Goal: Task Accomplishment & Management: Use online tool/utility

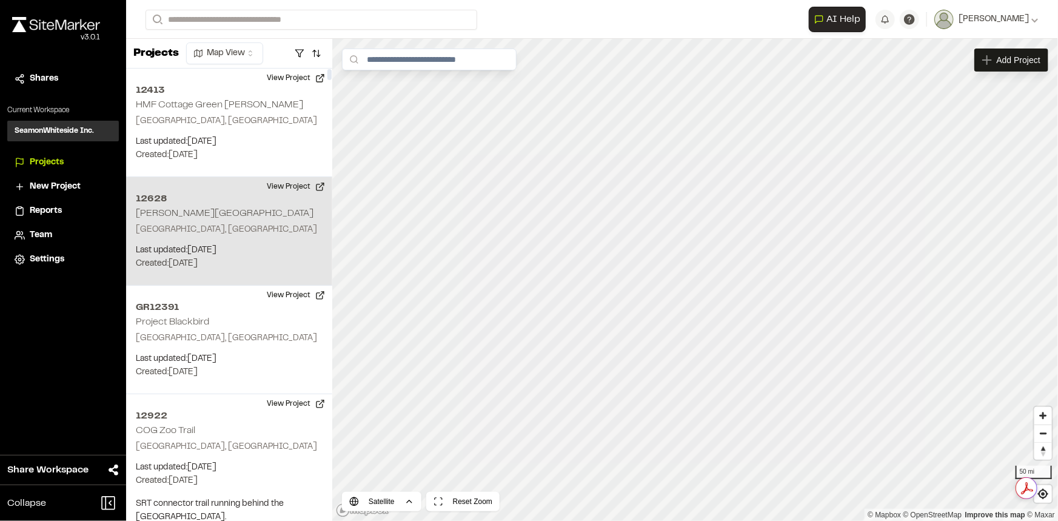
click at [282, 218] on div "[STREET_ADDRESS][PERSON_NAME] Last updated: [DATE] Budget: $ Created: [DATE] Pr…" at bounding box center [229, 231] width 206 height 109
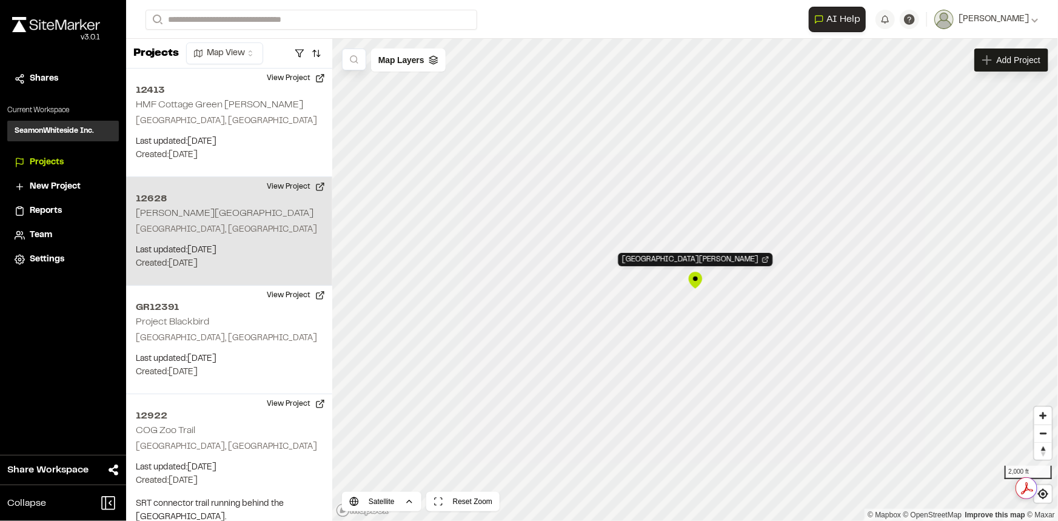
click at [695, 277] on div "12628 Johns Island Recreation Center" at bounding box center [695, 280] width 18 height 18
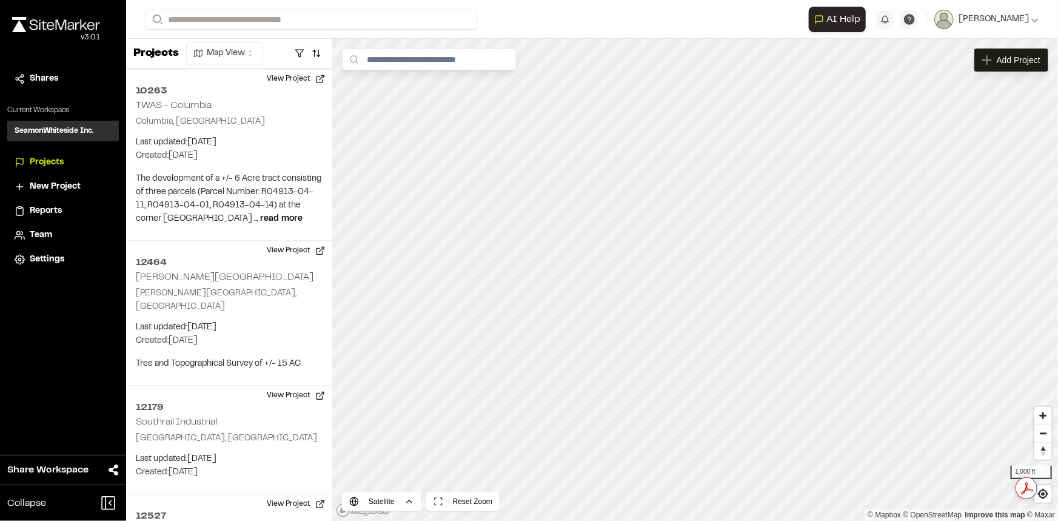
scroll to position [13010, 0]
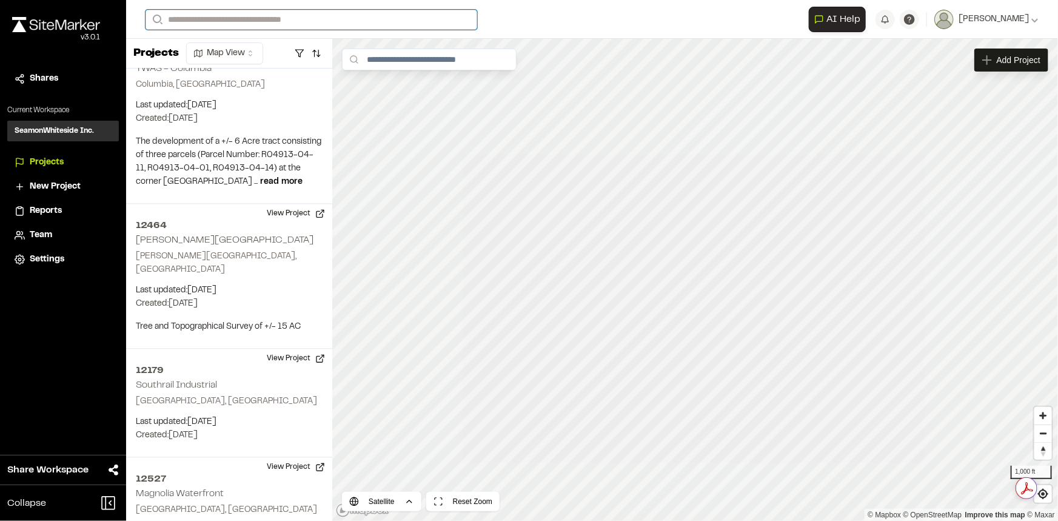
click at [334, 24] on input "Search" at bounding box center [312, 20] width 332 height 20
type input "*****"
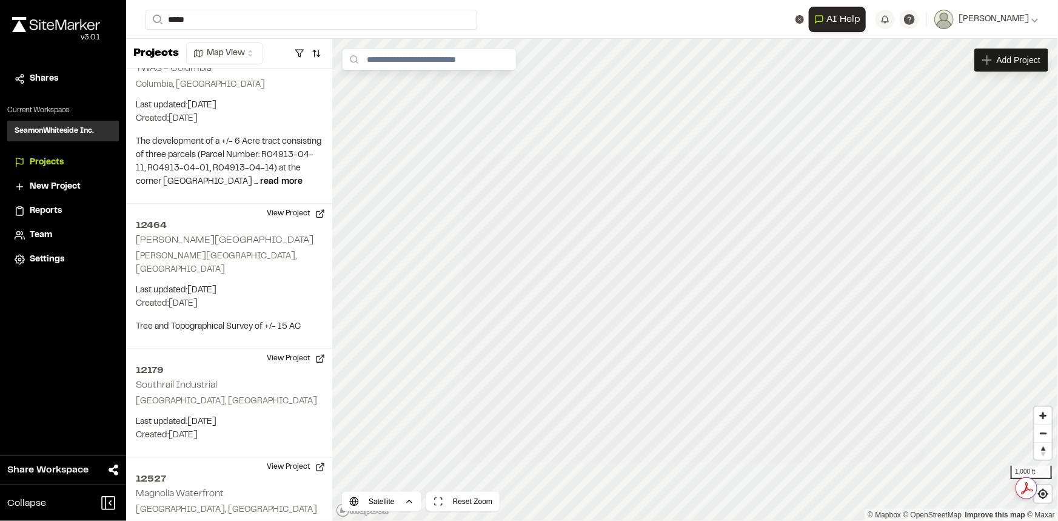
click at [287, 47] on p "12468 Church at Life Park" at bounding box center [278, 48] width 250 height 15
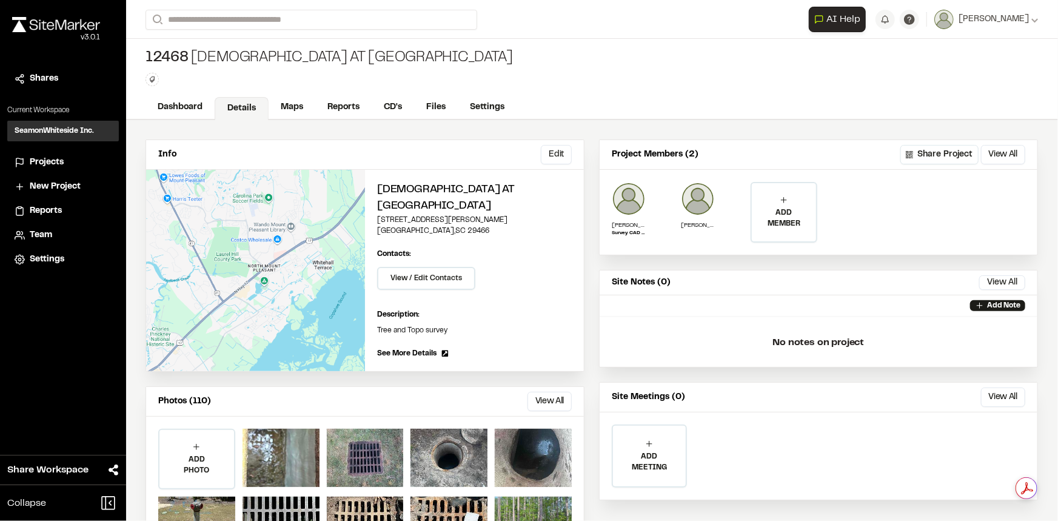
scroll to position [49, 0]
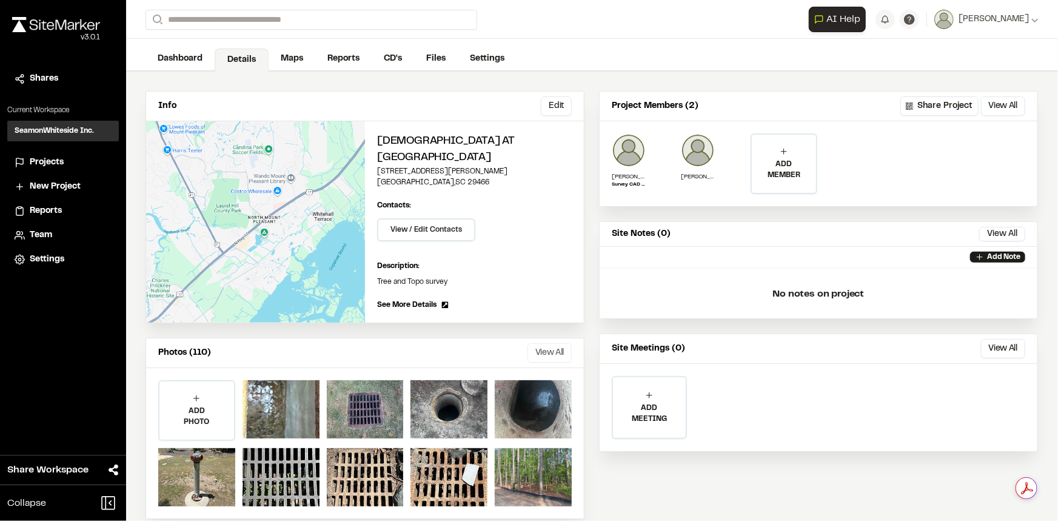
click at [552, 343] on button "View All" at bounding box center [550, 352] width 44 height 19
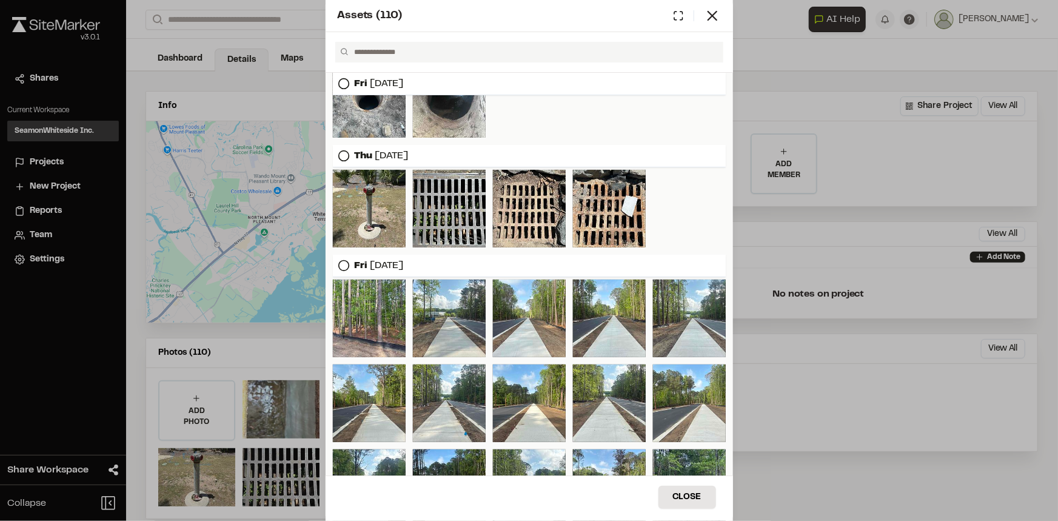
scroll to position [0, 0]
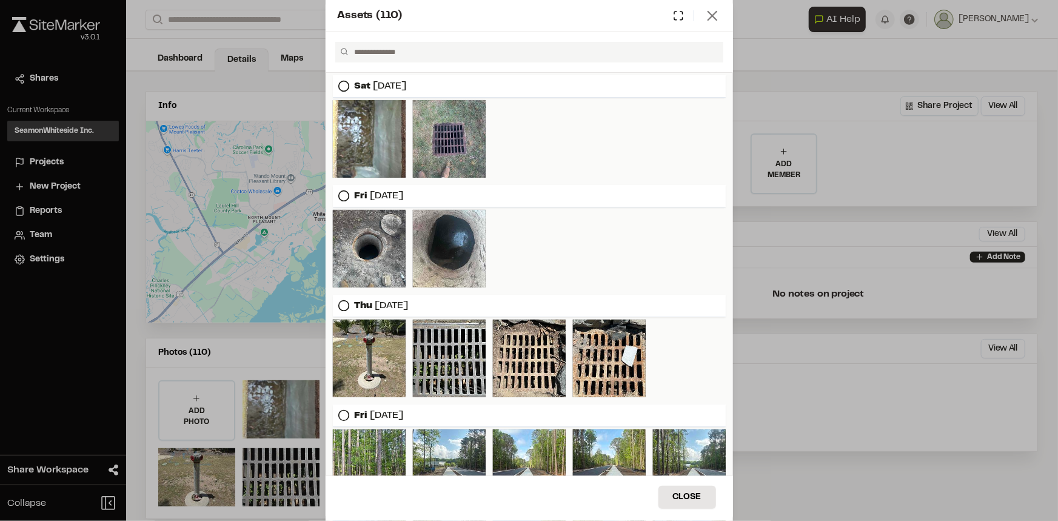
click at [711, 10] on icon at bounding box center [712, 15] width 17 height 17
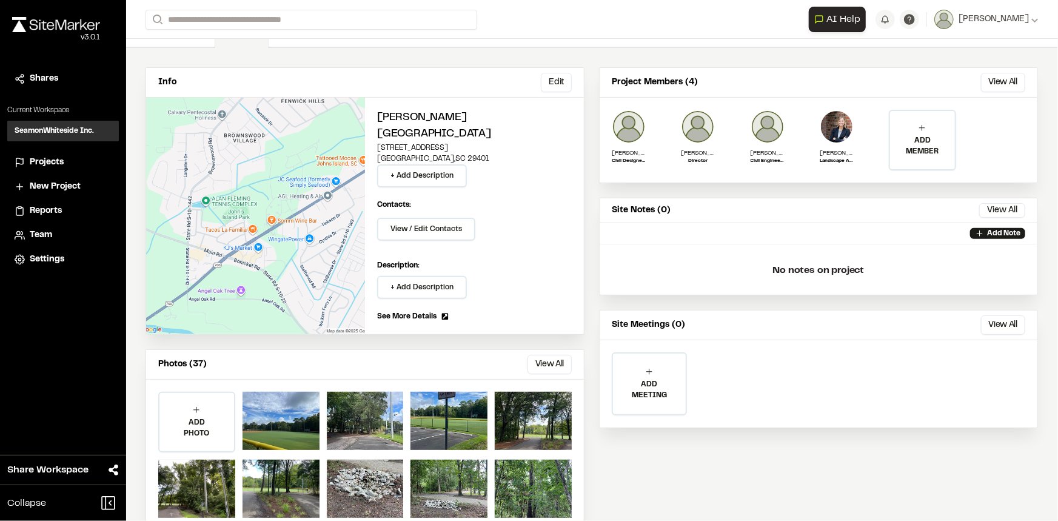
scroll to position [83, 0]
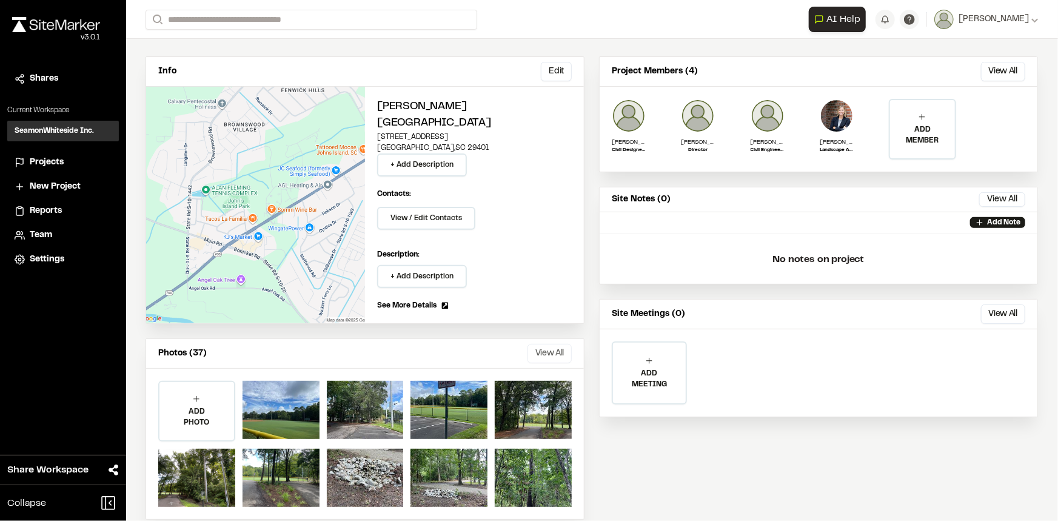
click at [545, 344] on button "View All" at bounding box center [550, 353] width 44 height 19
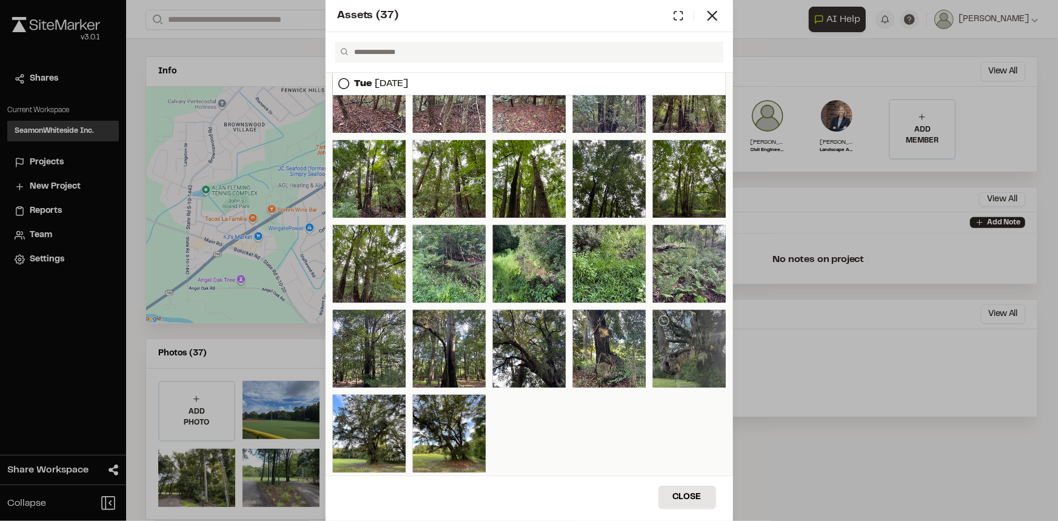
scroll to position [301, 0]
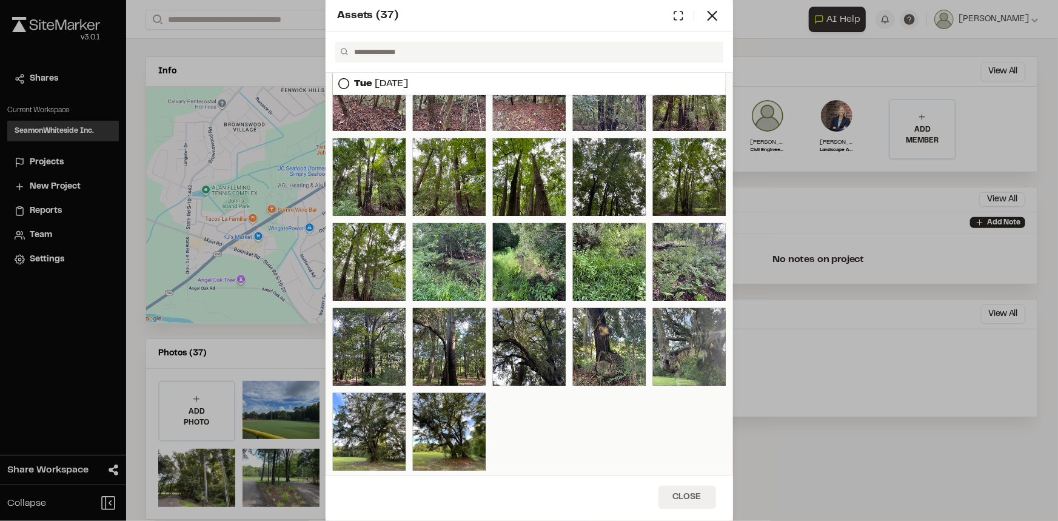
click at [685, 496] on button "Close" at bounding box center [688, 497] width 58 height 23
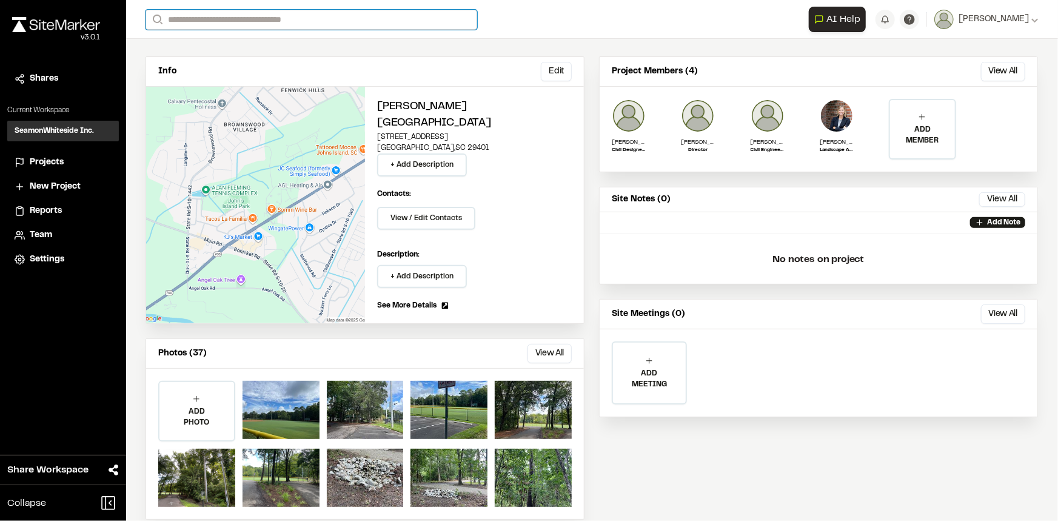
click at [330, 15] on input "Search" at bounding box center [312, 20] width 332 height 20
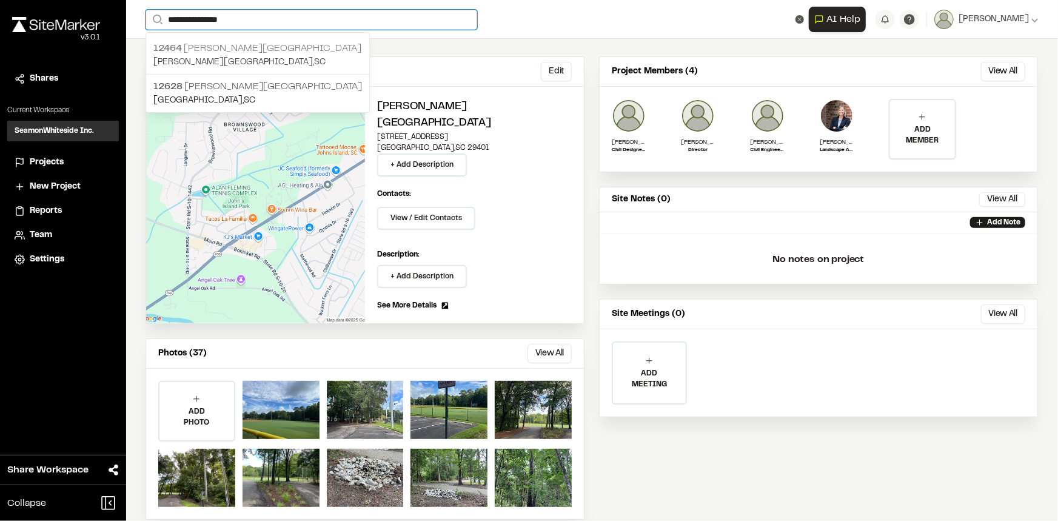
type input "**********"
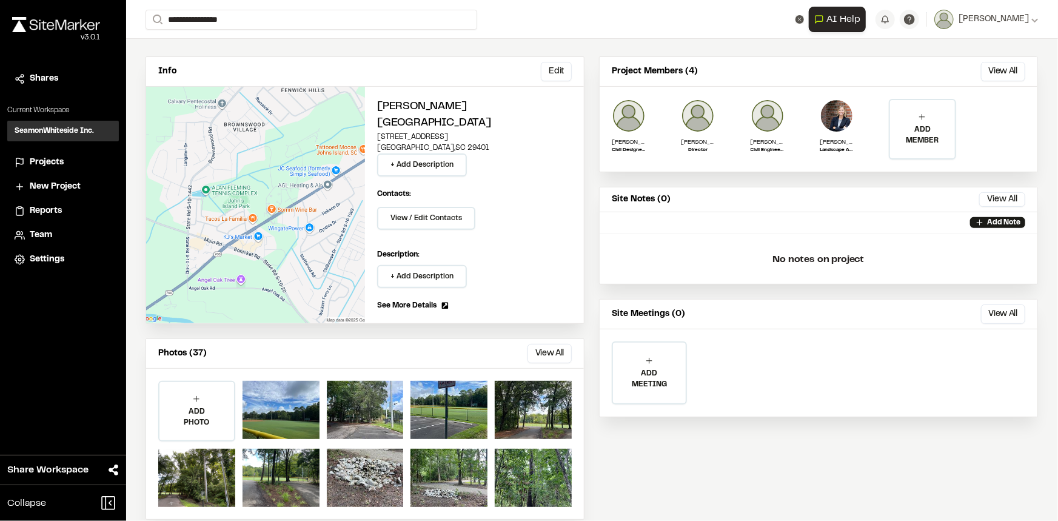
click at [303, 53] on p "12464 Johns Island Rec Center" at bounding box center [257, 48] width 209 height 15
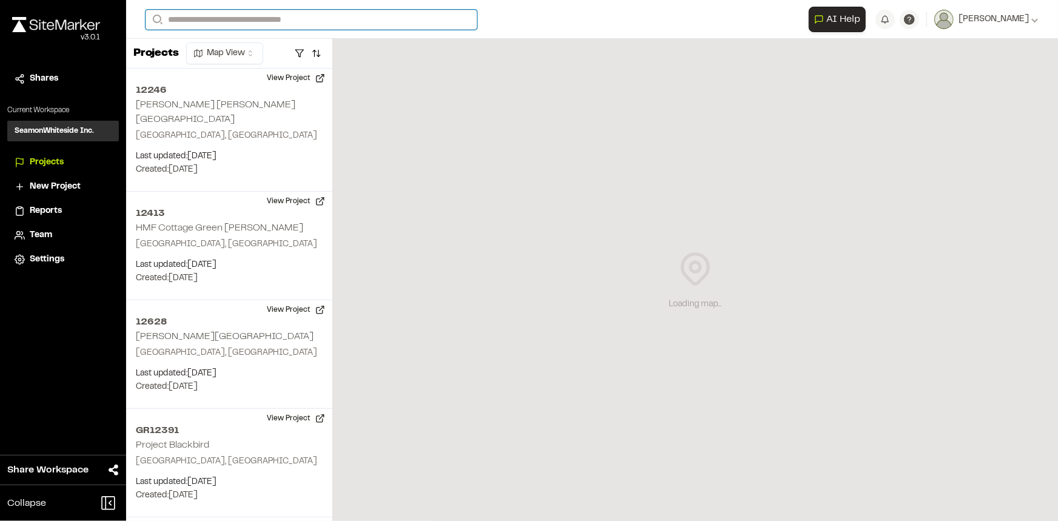
click at [361, 19] on input "Search" at bounding box center [312, 20] width 332 height 20
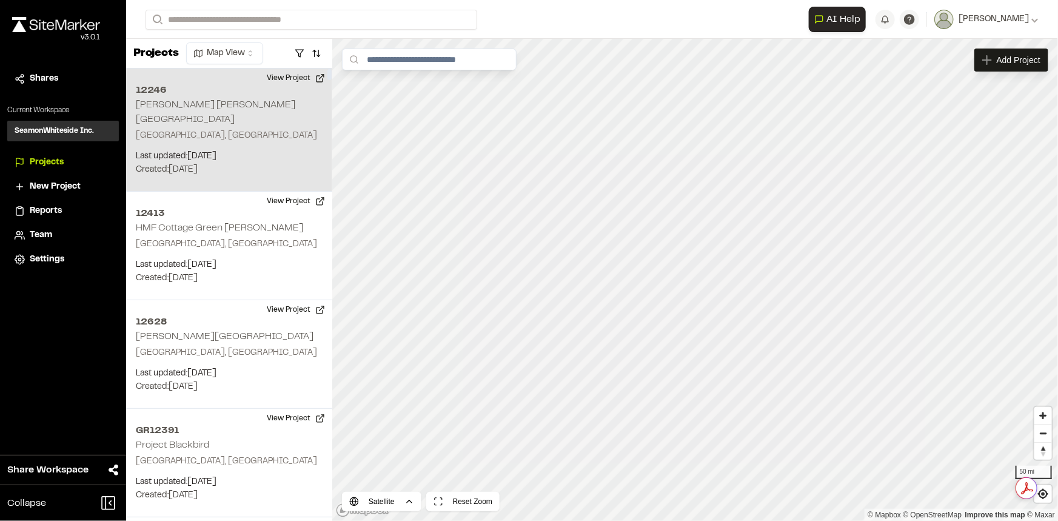
click at [295, 150] on p "Last updated: Aug 12, 2025" at bounding box center [229, 156] width 187 height 13
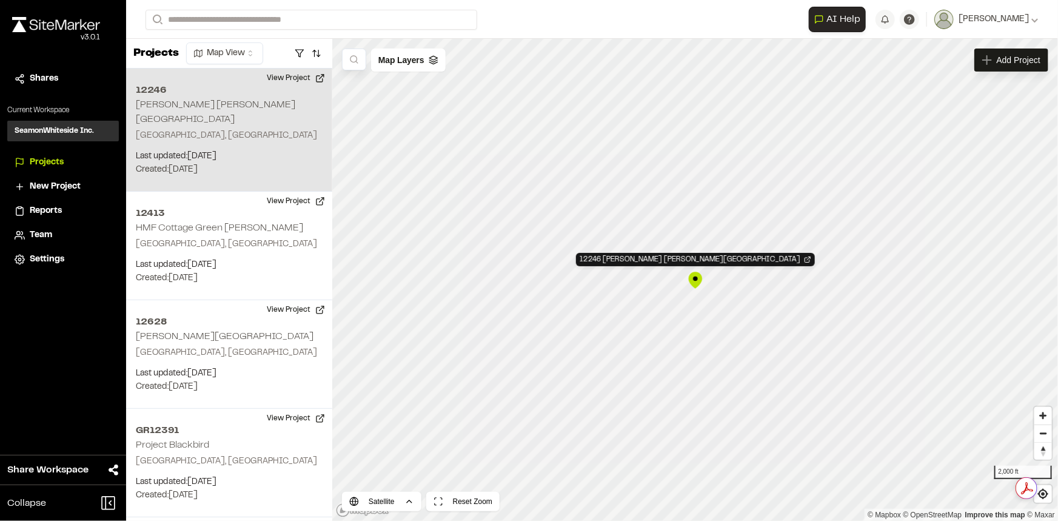
click at [695, 278] on div "12246 WL Stephens West Ashley Aquatic Center" at bounding box center [695, 280] width 18 height 18
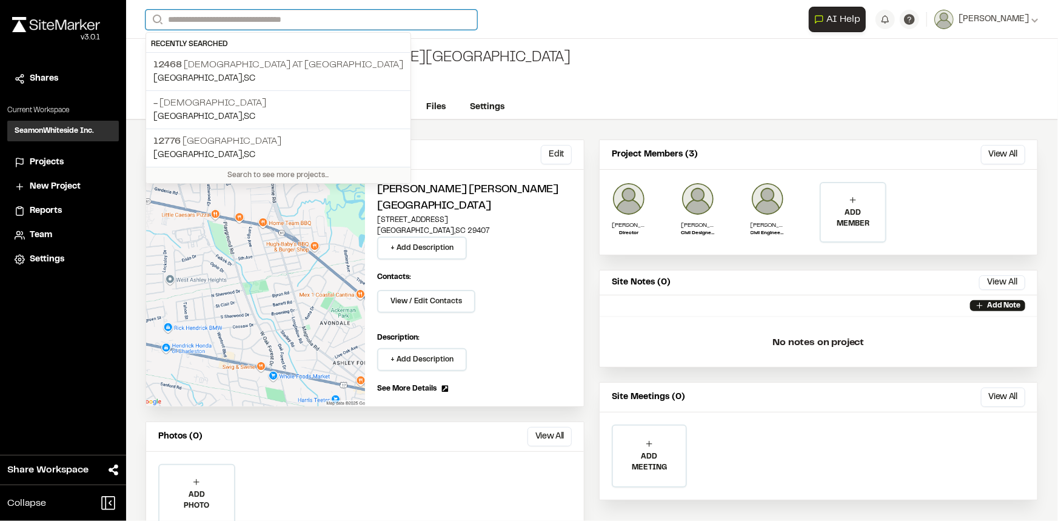
click at [323, 15] on input "Search" at bounding box center [312, 20] width 332 height 20
click at [297, 66] on p "12468 [DEMOGRAPHIC_DATA] at [GEOGRAPHIC_DATA]" at bounding box center [278, 65] width 250 height 15
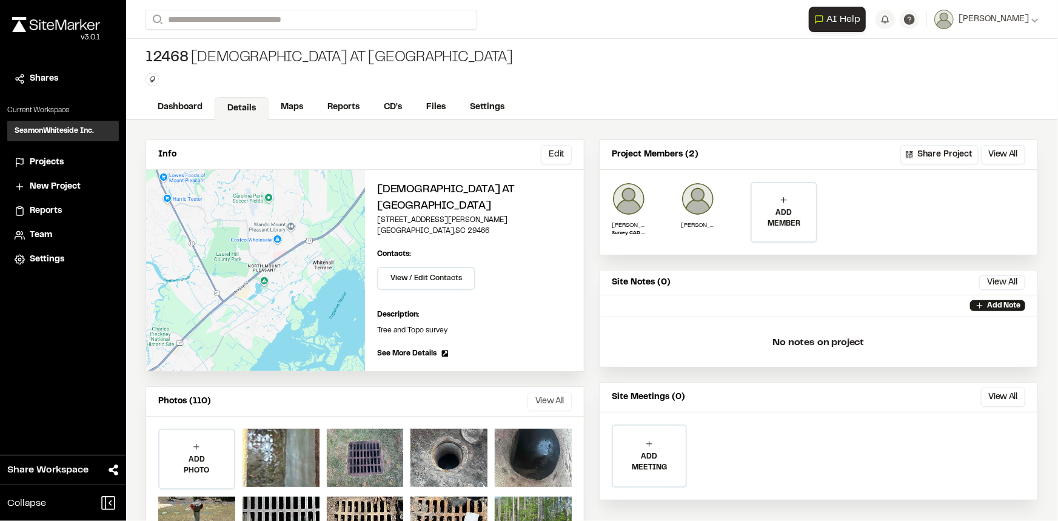
click at [542, 392] on button "View All" at bounding box center [550, 401] width 44 height 19
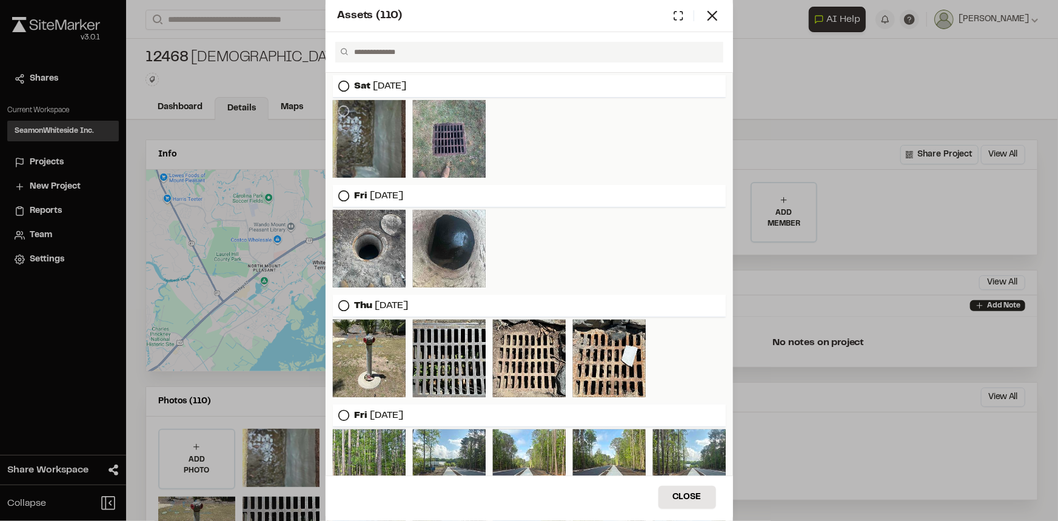
click at [369, 145] on div at bounding box center [369, 139] width 73 height 78
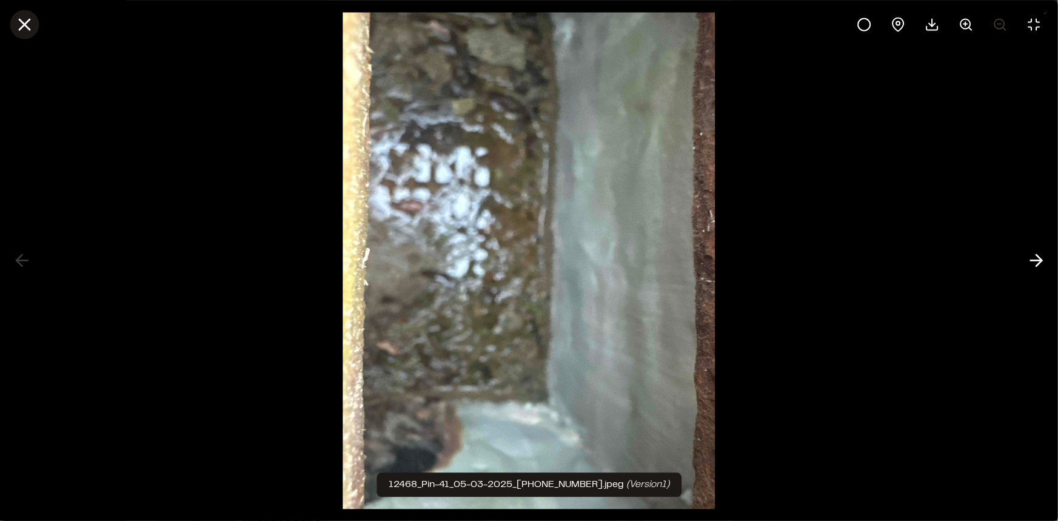
click at [25, 21] on icon at bounding box center [24, 24] width 21 height 21
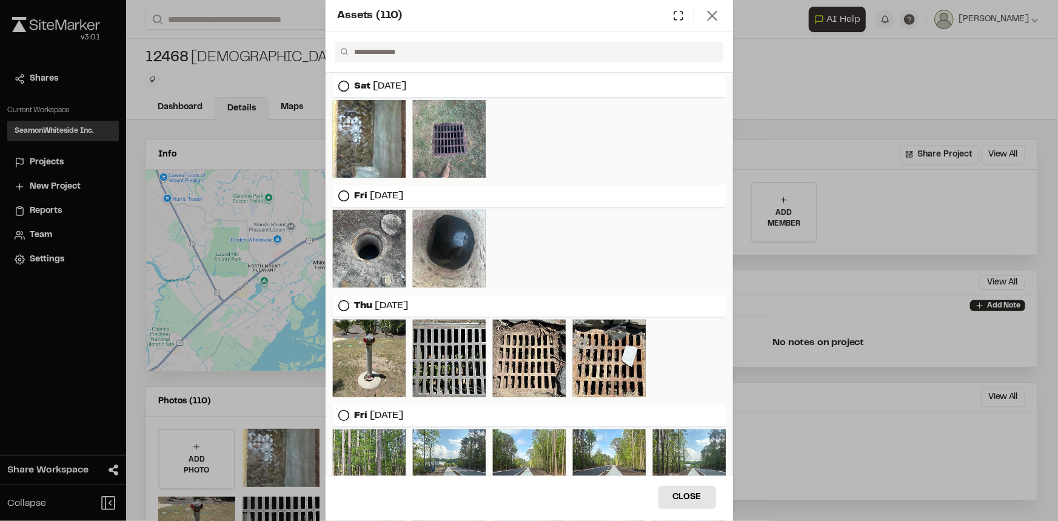
click at [720, 16] on icon at bounding box center [712, 15] width 17 height 17
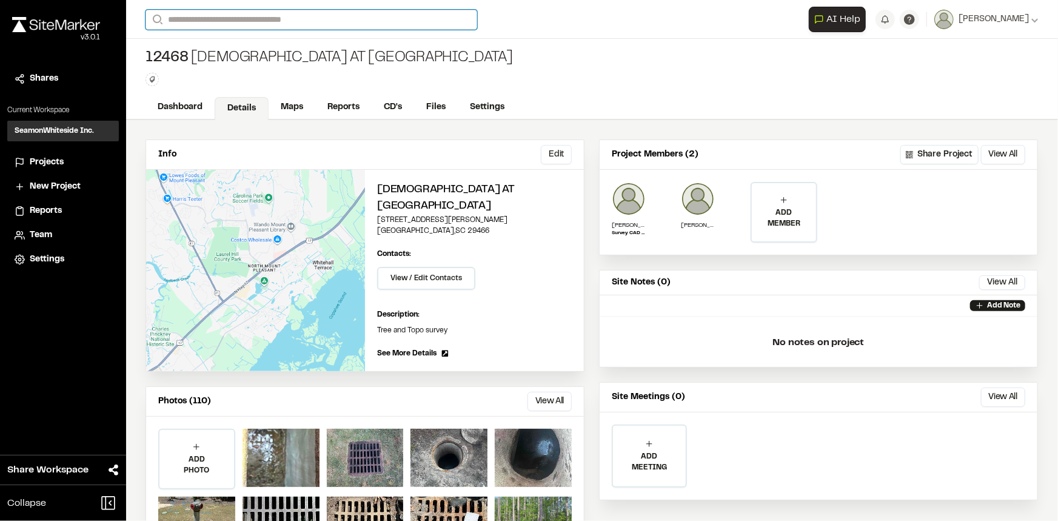
click at [351, 24] on input "Search" at bounding box center [312, 20] width 332 height 20
type input "**********"
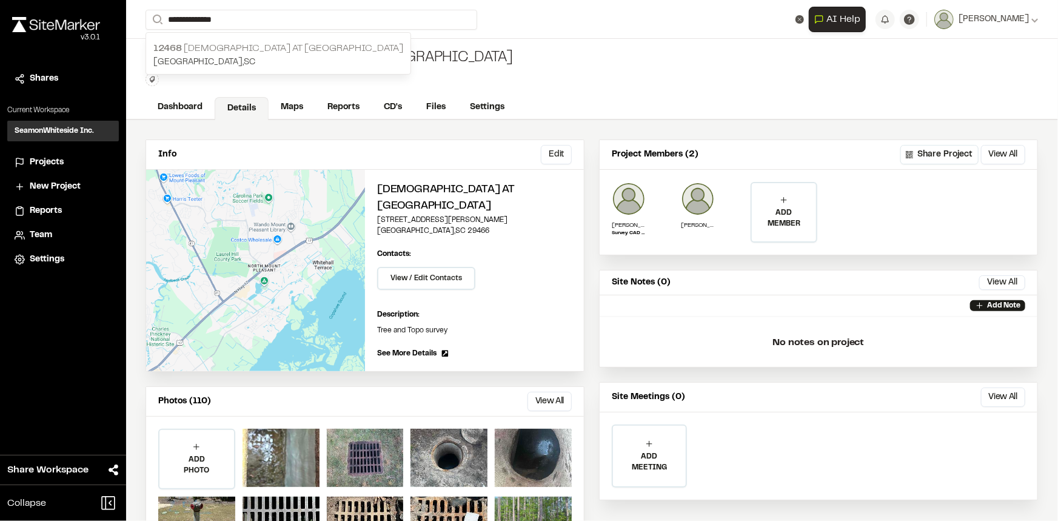
click at [306, 42] on p "12468 [DEMOGRAPHIC_DATA] at [GEOGRAPHIC_DATA]" at bounding box center [278, 48] width 250 height 15
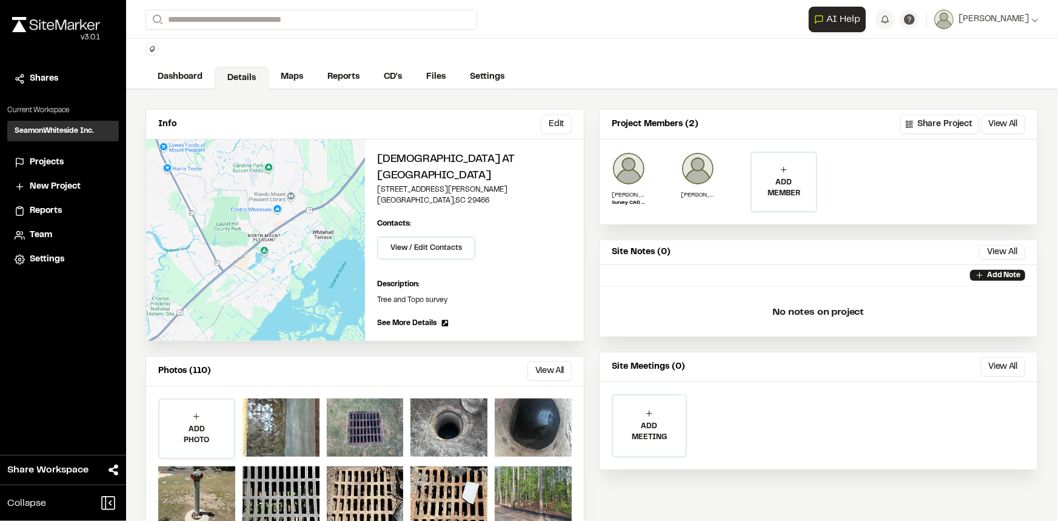
scroll to position [49, 0]
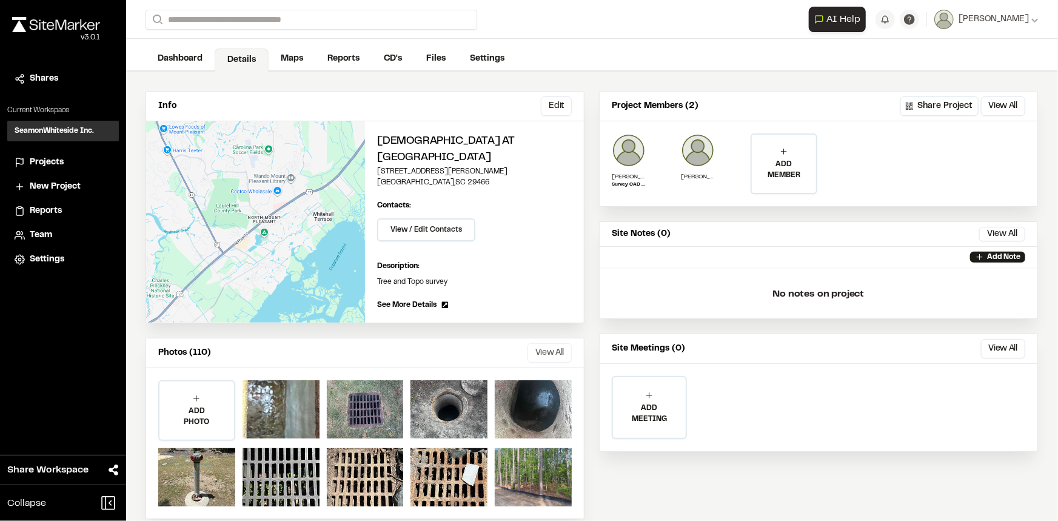
click at [544, 343] on button "View All" at bounding box center [550, 352] width 44 height 19
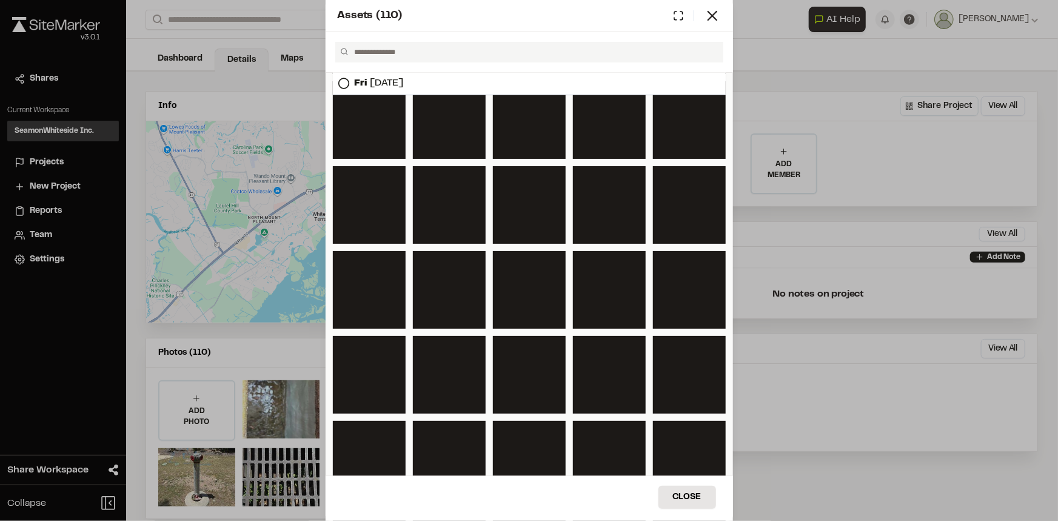
scroll to position [1072, 0]
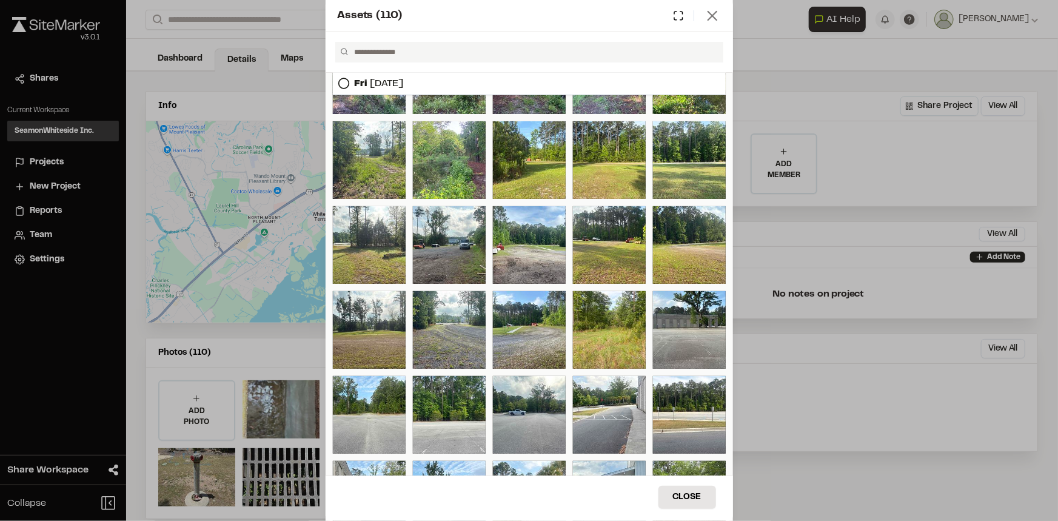
click at [705, 16] on icon at bounding box center [712, 15] width 17 height 17
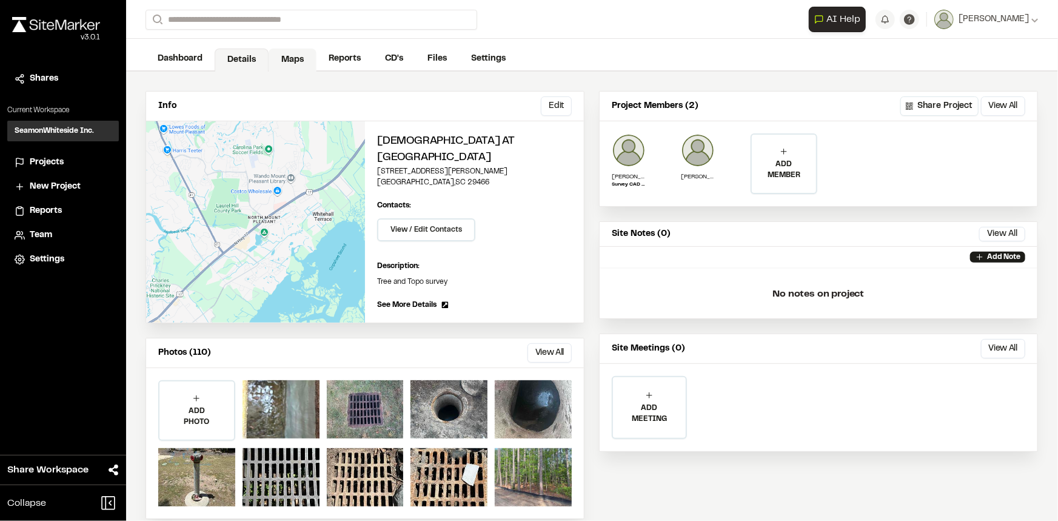
click at [278, 63] on link "Maps" at bounding box center [293, 60] width 48 height 23
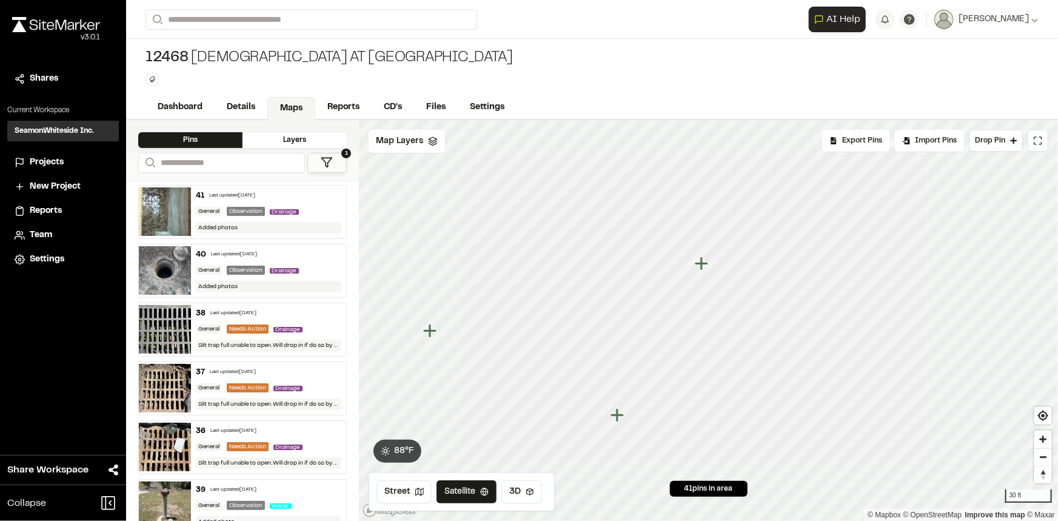
click at [703, 262] on icon "Map marker" at bounding box center [701, 263] width 13 height 13
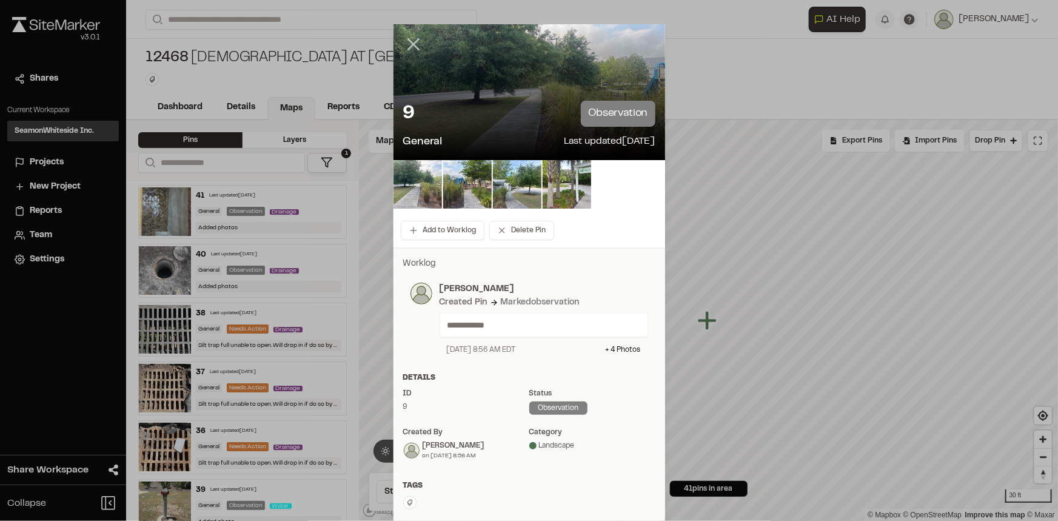
click at [407, 44] on icon at bounding box center [413, 44] width 21 height 21
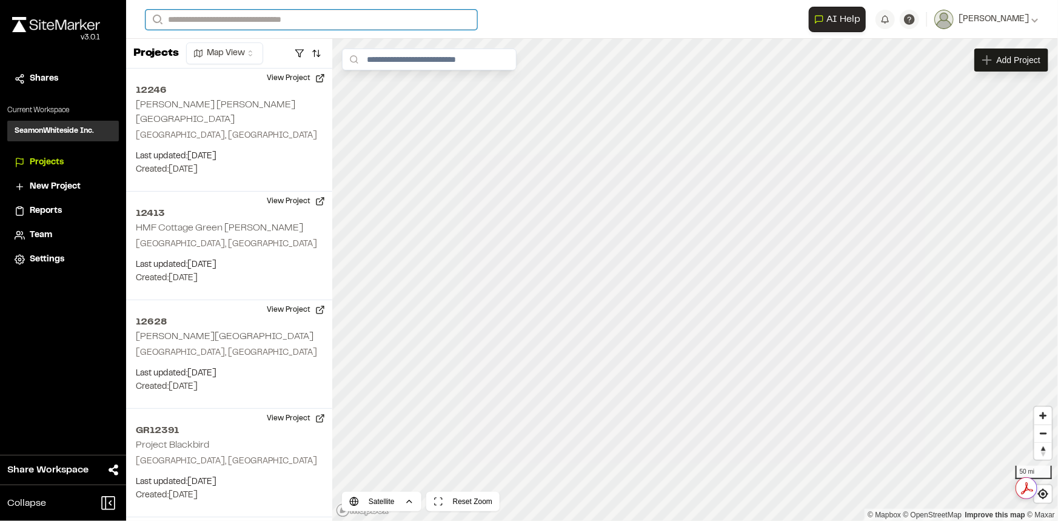
click at [278, 19] on input "Search" at bounding box center [312, 20] width 332 height 20
click at [289, 61] on p "12468 Church at Life Park" at bounding box center [278, 65] width 250 height 15
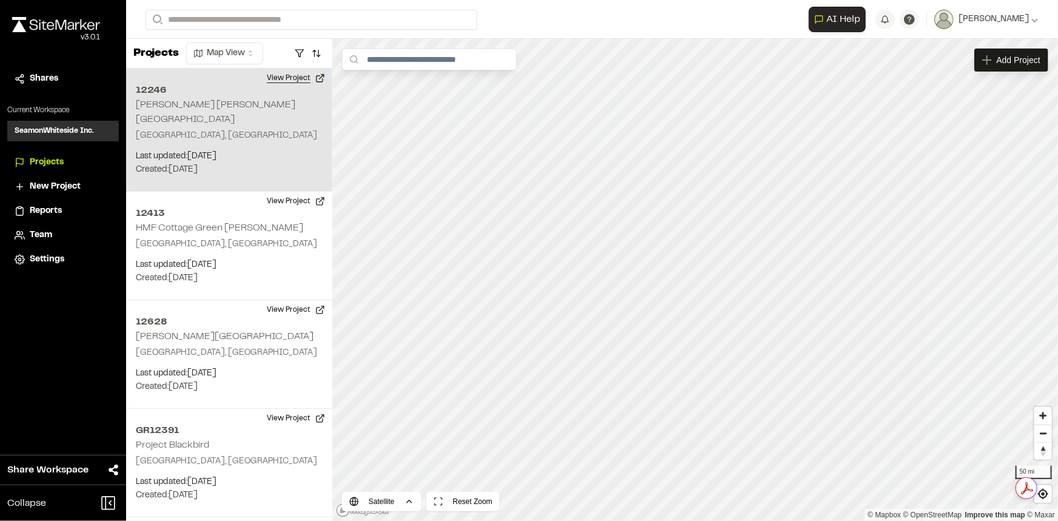
click at [300, 72] on button "View Project" at bounding box center [296, 78] width 73 height 19
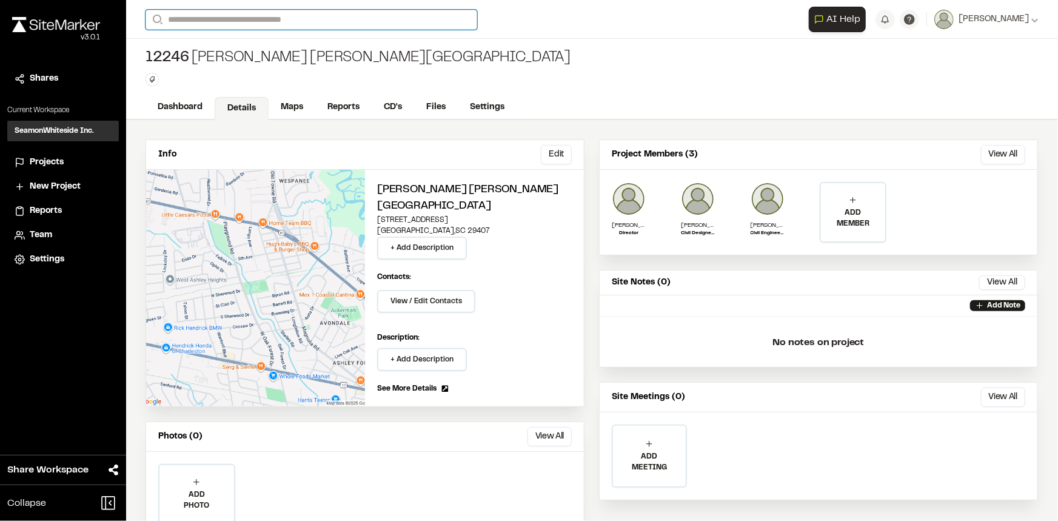
click at [325, 21] on input "Search" at bounding box center [312, 20] width 332 height 20
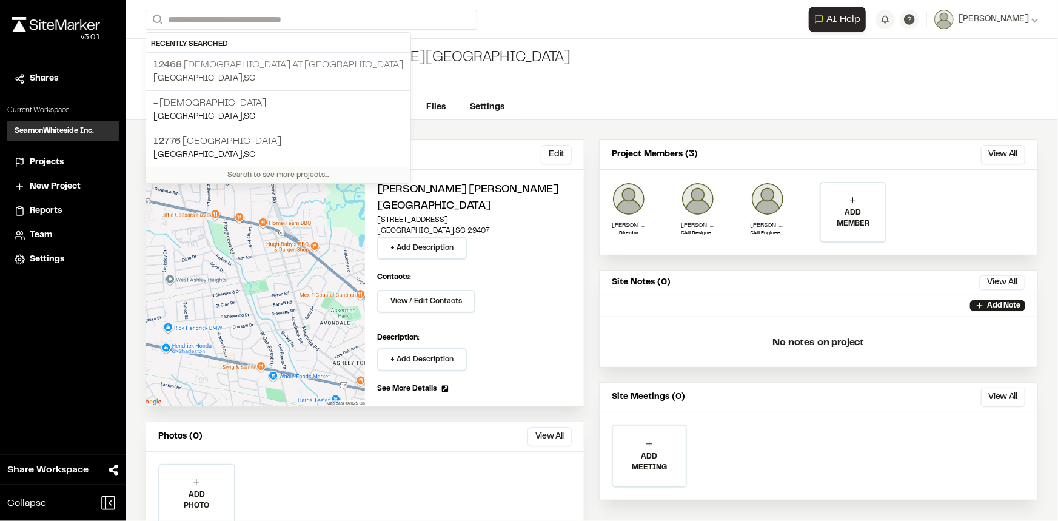
click at [295, 54] on div "12468 [DEMOGRAPHIC_DATA] at [GEOGRAPHIC_DATA] [GEOGRAPHIC_DATA] , [GEOGRAPHIC_D…" at bounding box center [278, 72] width 264 height 38
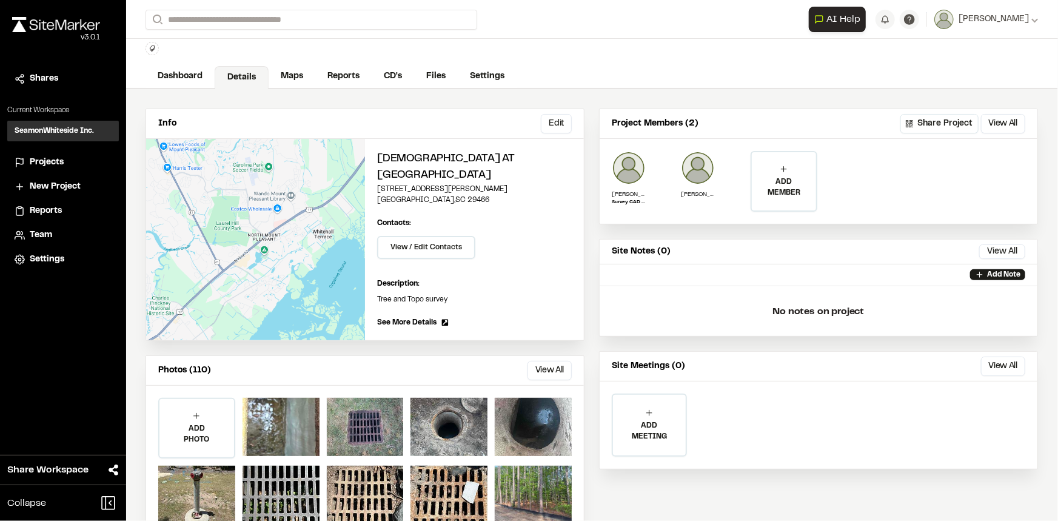
scroll to position [49, 0]
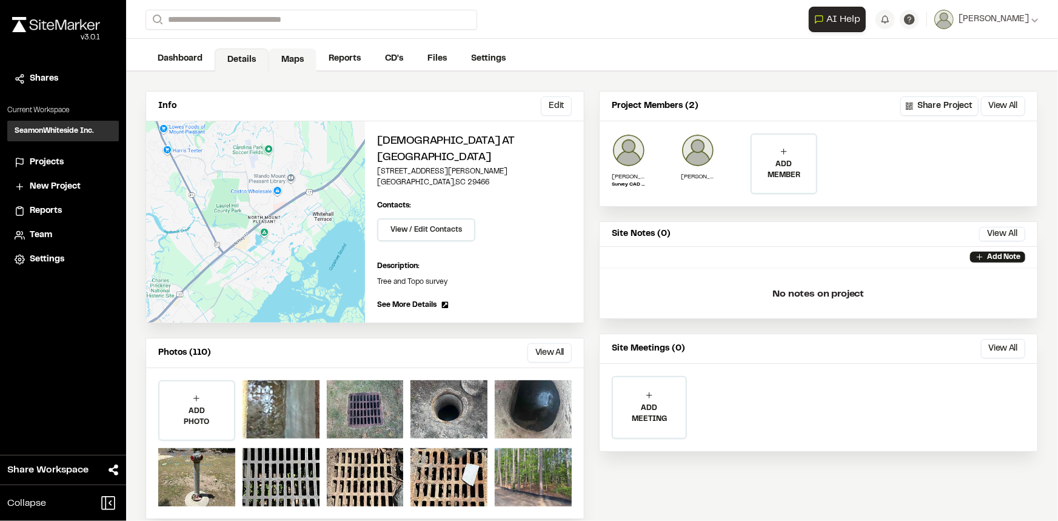
click at [286, 59] on link "Maps" at bounding box center [293, 60] width 48 height 23
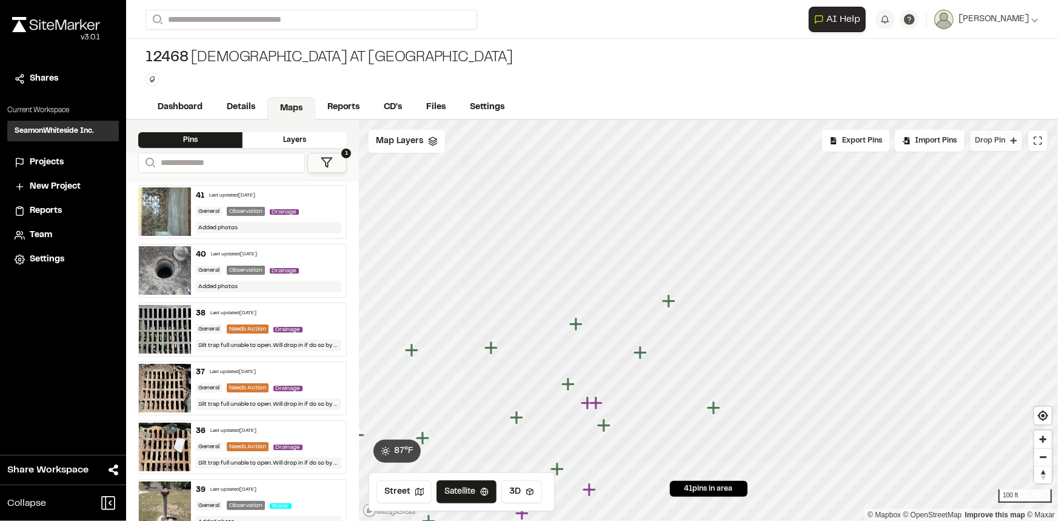
click at [1007, 145] on button "Drop Pin" at bounding box center [996, 141] width 53 height 22
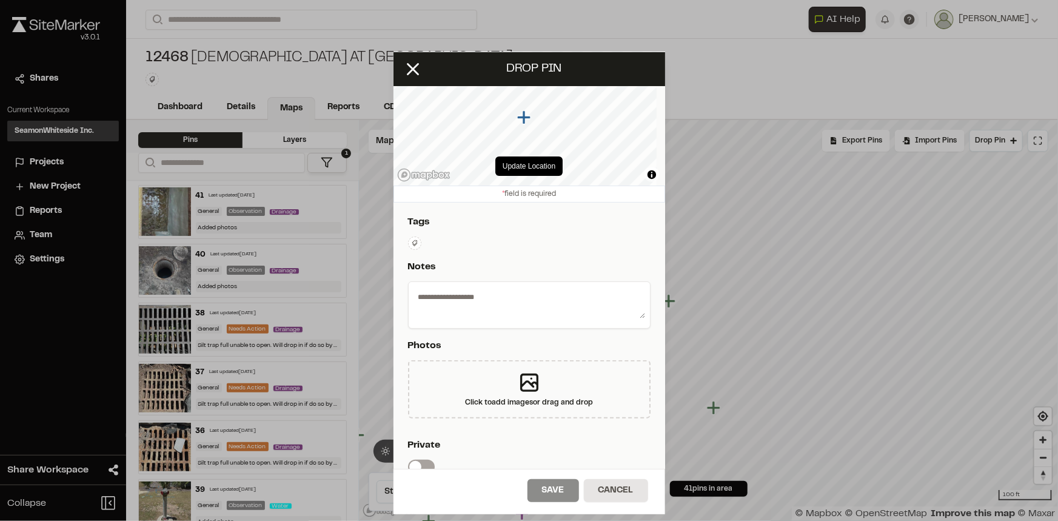
scroll to position [55, 0]
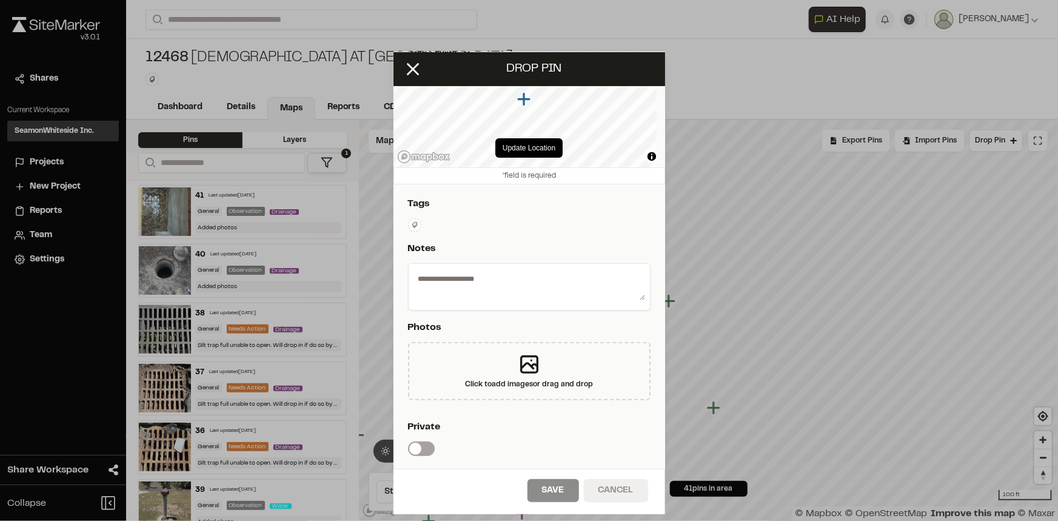
click at [602, 491] on button "Cancel" at bounding box center [616, 490] width 64 height 23
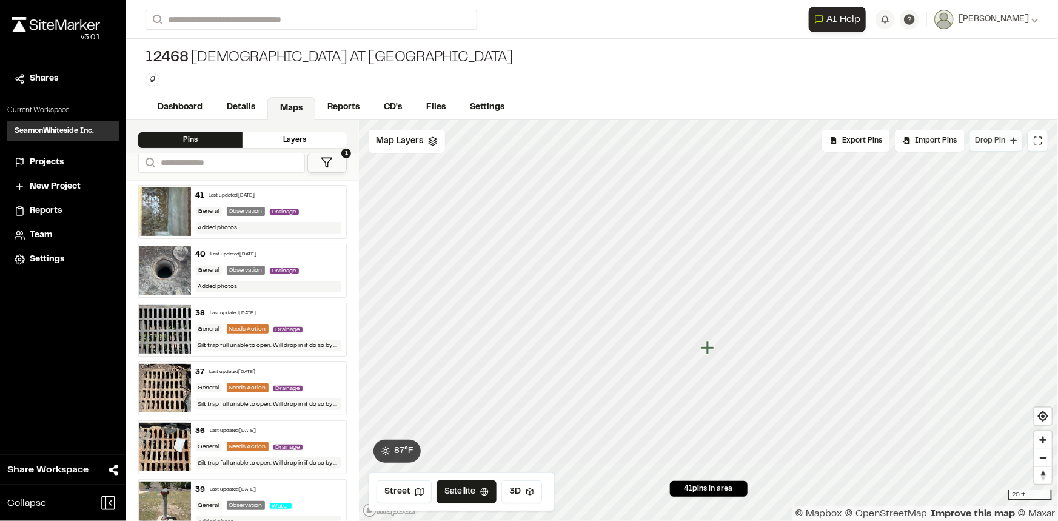
click at [999, 142] on span "Drop Pin" at bounding box center [990, 140] width 30 height 11
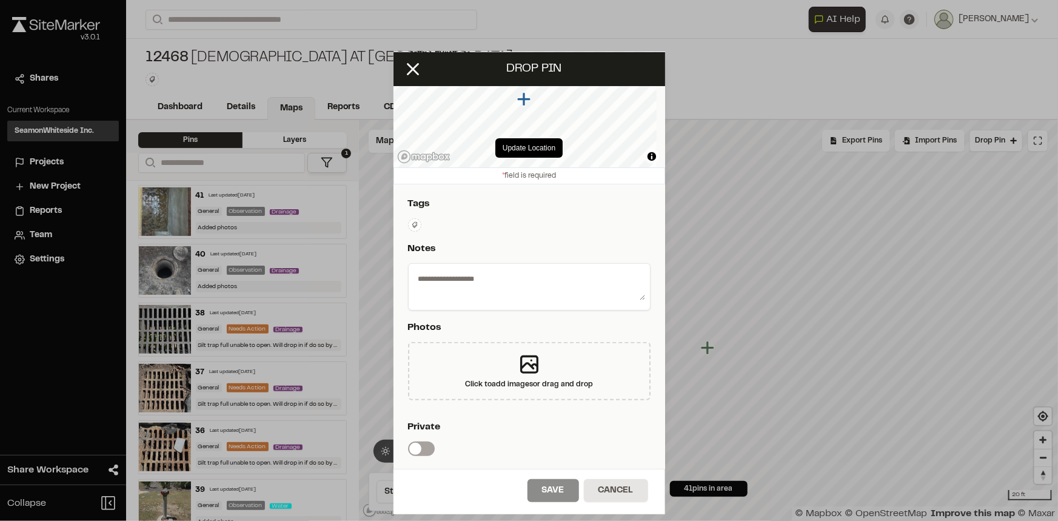
click at [475, 277] on textarea at bounding box center [530, 285] width 232 height 32
type textarea "**********"
click at [522, 361] on icon at bounding box center [529, 365] width 16 height 16
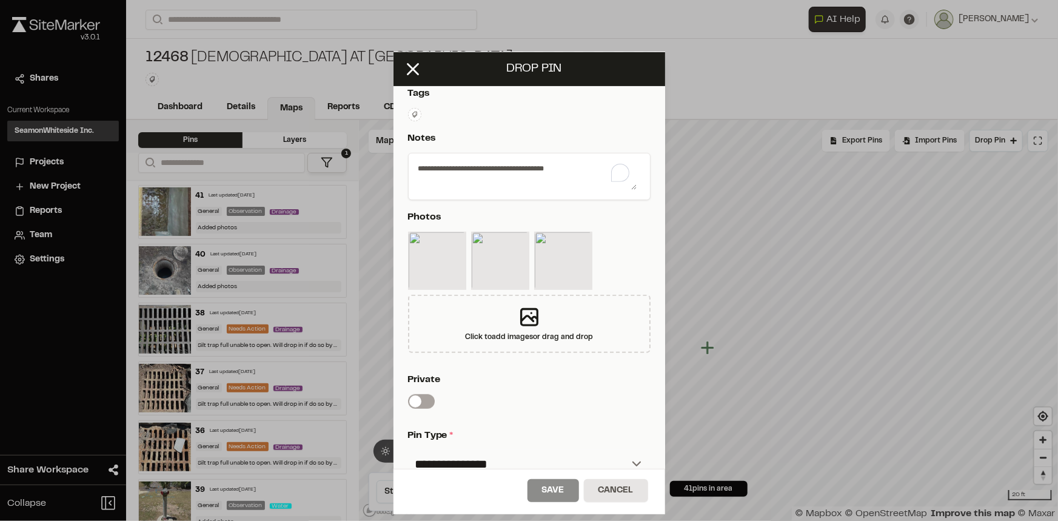
scroll to position [275, 0]
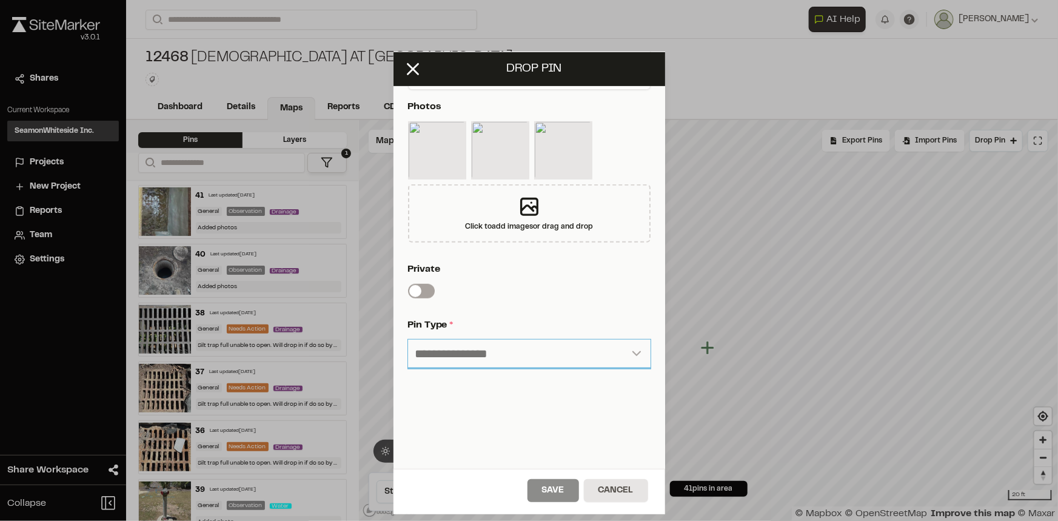
click at [534, 360] on select "**********" at bounding box center [529, 354] width 243 height 29
select select "*"
click at [408, 340] on select "**********" at bounding box center [529, 354] width 243 height 29
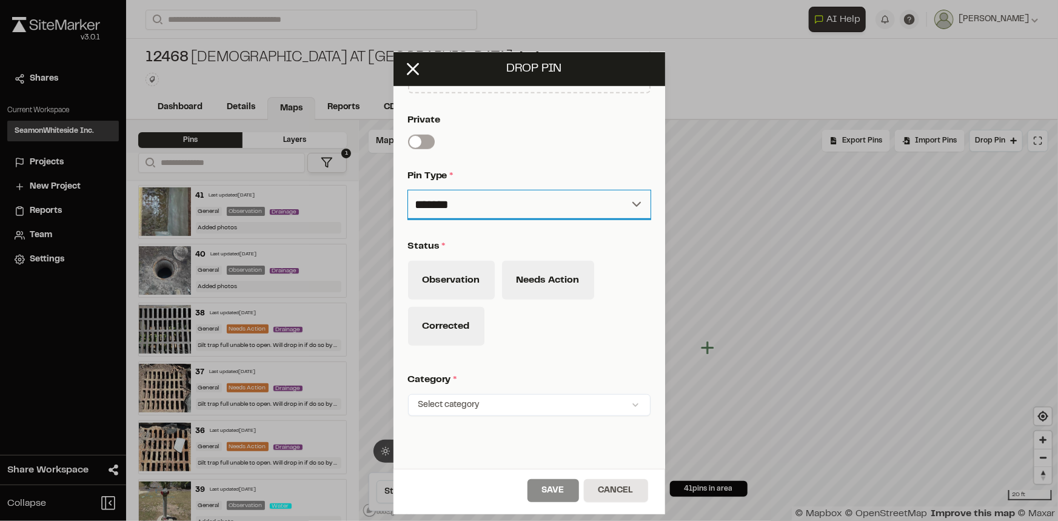
scroll to position [441, 0]
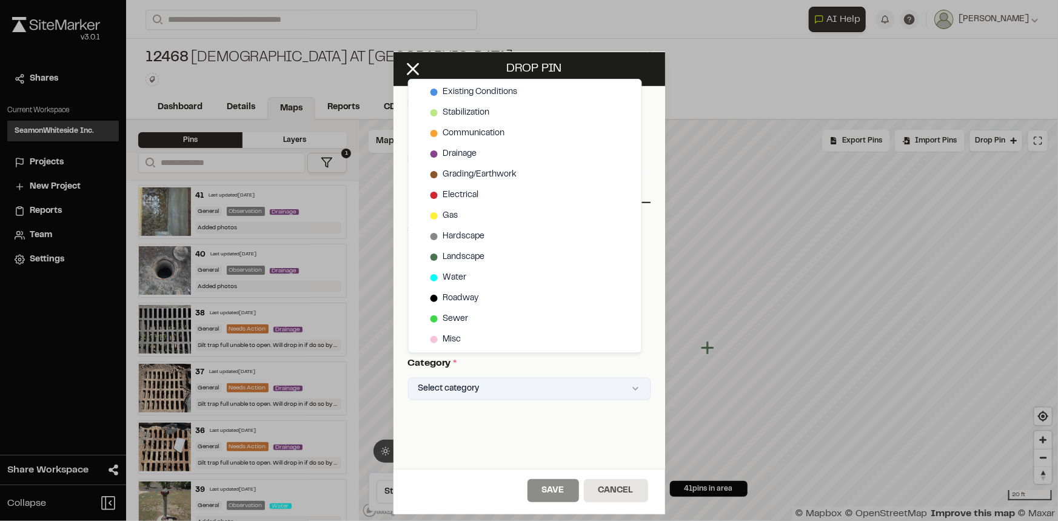
click at [528, 394] on html "Close sidebar v 3.0.1 Shares Current Workspace SeamonWhiteside Inc. SI Projects…" at bounding box center [529, 260] width 1058 height 521
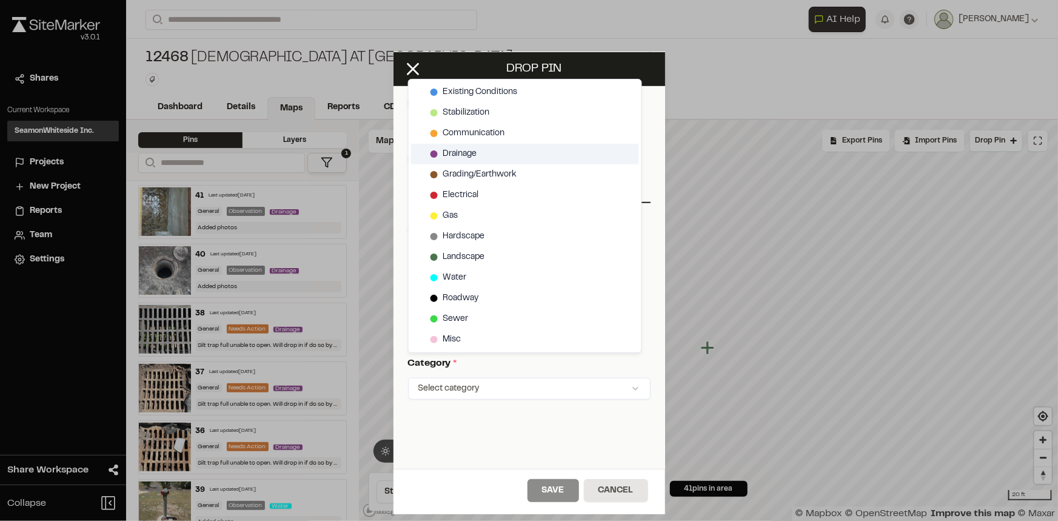
click at [461, 150] on span "Drainage" at bounding box center [460, 153] width 34 height 13
click at [561, 492] on html "Close sidebar v 3.0.1 Shares Current Workspace SeamonWhiteside Inc. SI Projects…" at bounding box center [529, 260] width 1058 height 521
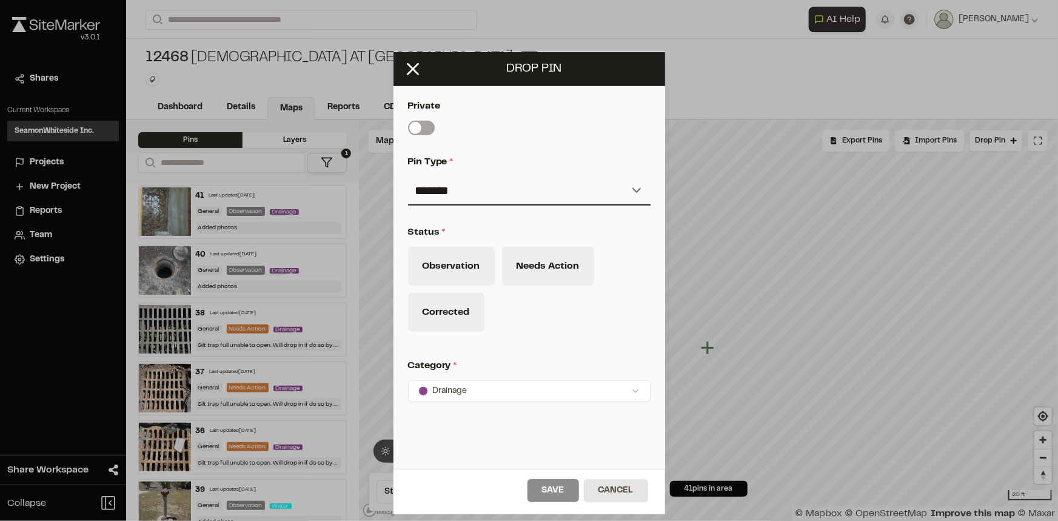
scroll to position [0, 0]
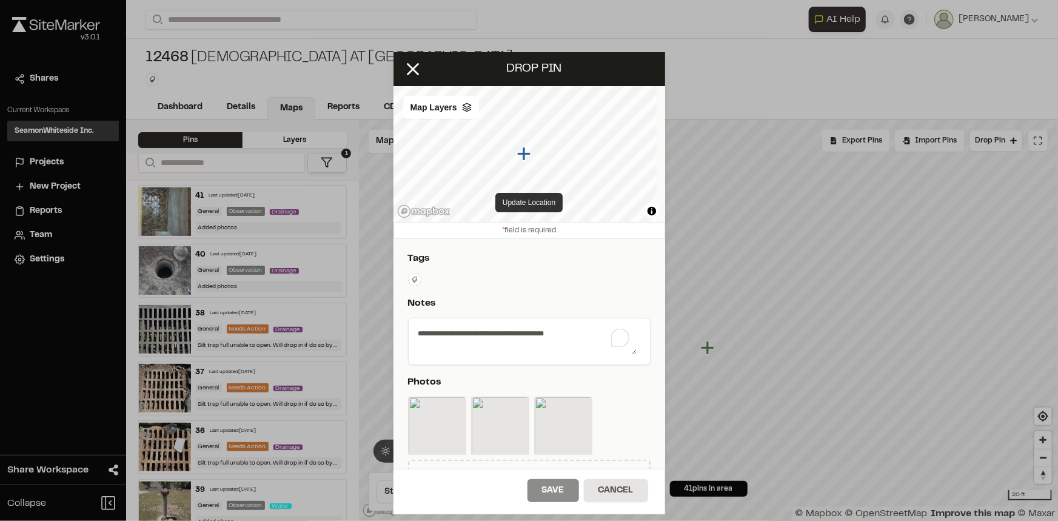
click at [529, 198] on button "Update Location" at bounding box center [528, 202] width 67 height 19
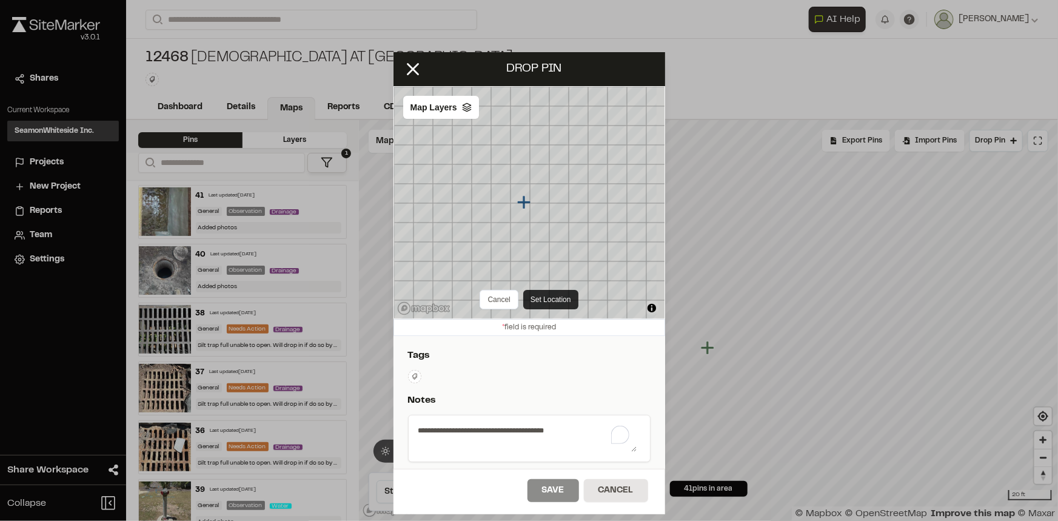
click at [549, 297] on button "Set Location" at bounding box center [550, 299] width 55 height 19
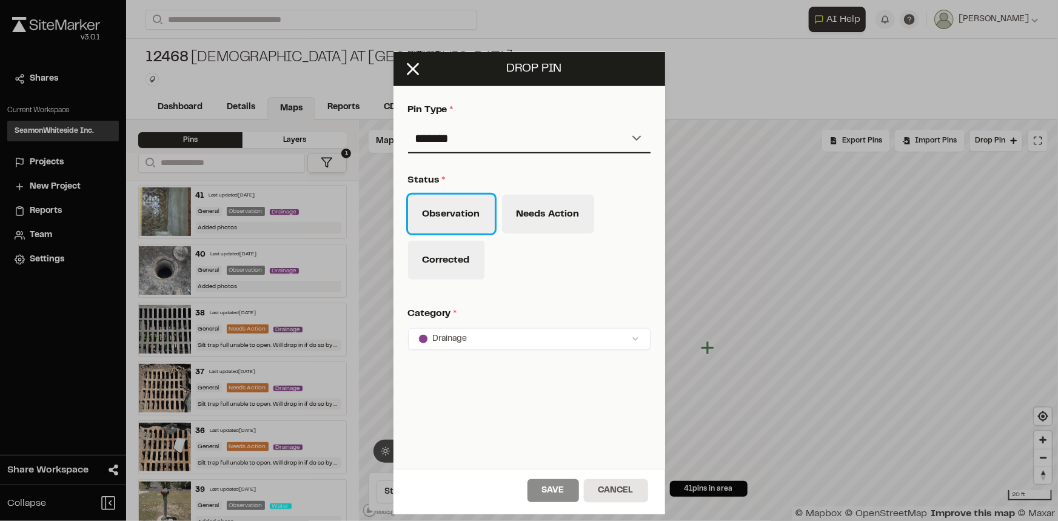
click at [458, 208] on button "Observation" at bounding box center [451, 214] width 87 height 39
click at [555, 485] on button "Save" at bounding box center [554, 490] width 52 height 23
